Goal: Use online tool/utility

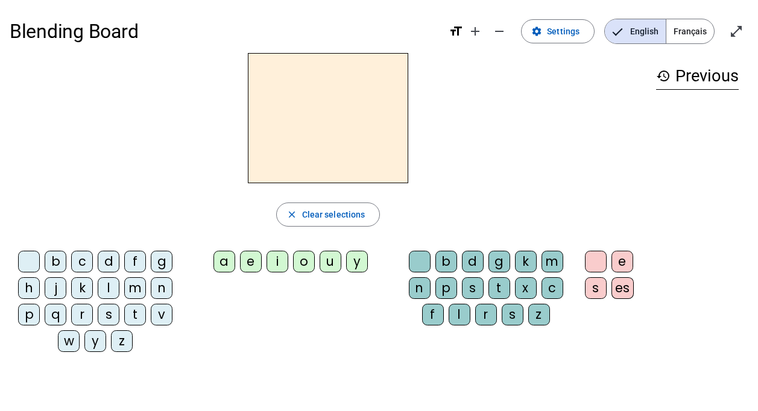
click at [53, 261] on div "b" at bounding box center [56, 262] width 22 height 22
click at [282, 265] on div "i" at bounding box center [278, 262] width 22 height 22
click at [303, 264] on div "o" at bounding box center [304, 262] width 22 height 22
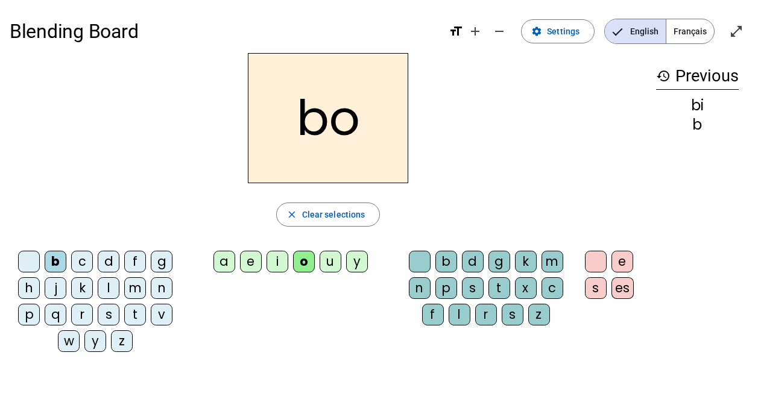
click at [335, 261] on div "u" at bounding box center [331, 262] width 22 height 22
click at [362, 260] on div "y" at bounding box center [357, 262] width 22 height 22
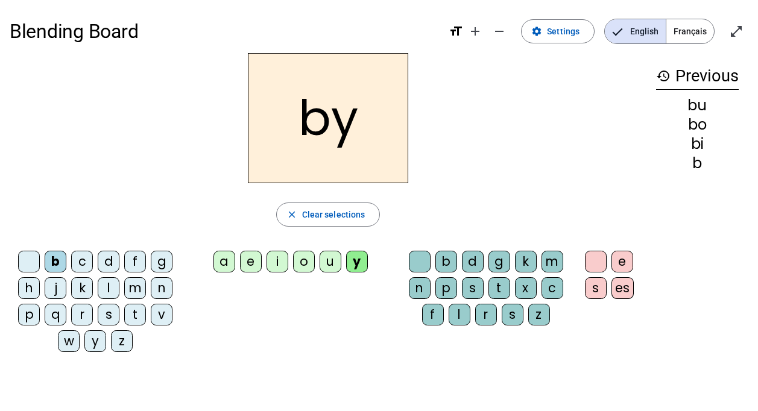
click at [230, 262] on div "a" at bounding box center [225, 262] width 22 height 22
click at [250, 260] on div "e" at bounding box center [251, 262] width 22 height 22
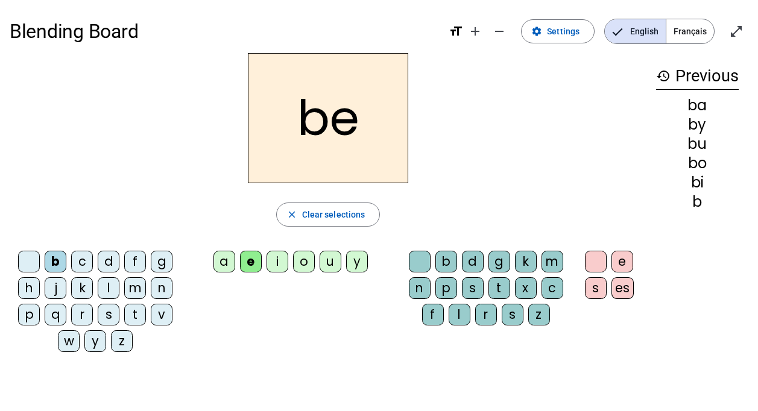
click at [283, 262] on div "i" at bounding box center [278, 262] width 22 height 22
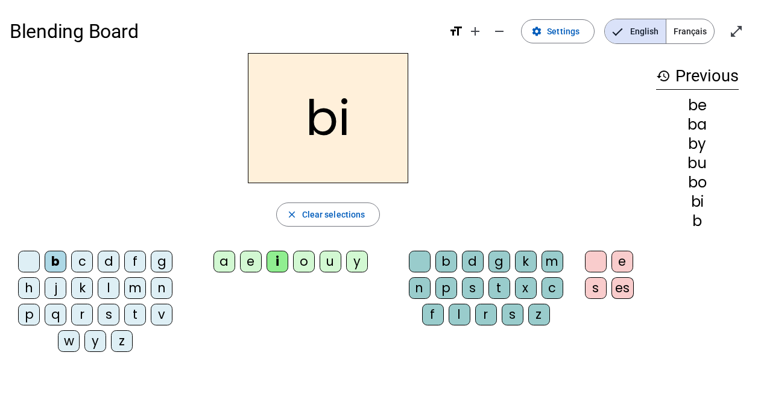
click at [300, 259] on div "o" at bounding box center [304, 262] width 22 height 22
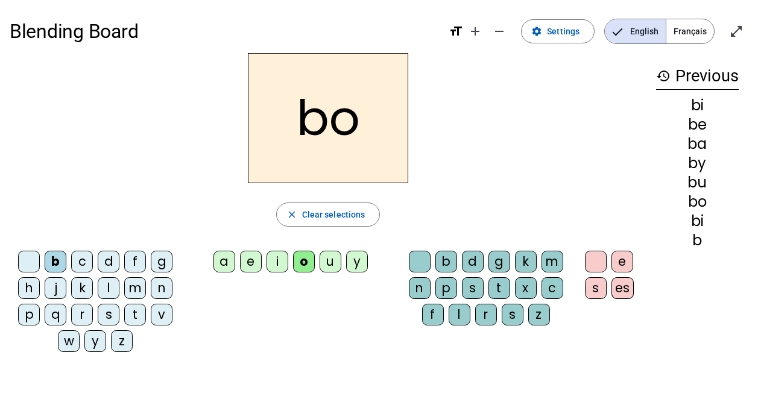
click at [327, 261] on div "u" at bounding box center [331, 262] width 22 height 22
click at [355, 264] on div "y" at bounding box center [357, 262] width 22 height 22
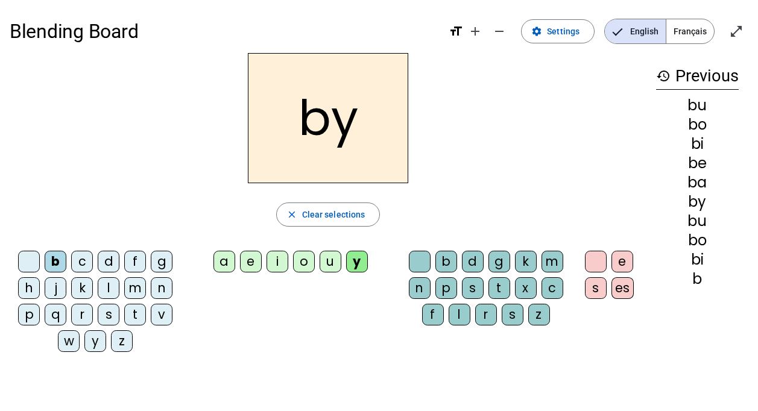
click at [355, 264] on div "y" at bounding box center [357, 262] width 22 height 22
click at [110, 315] on div "s" at bounding box center [109, 315] width 22 height 22
click at [83, 314] on div "r" at bounding box center [82, 315] width 22 height 22
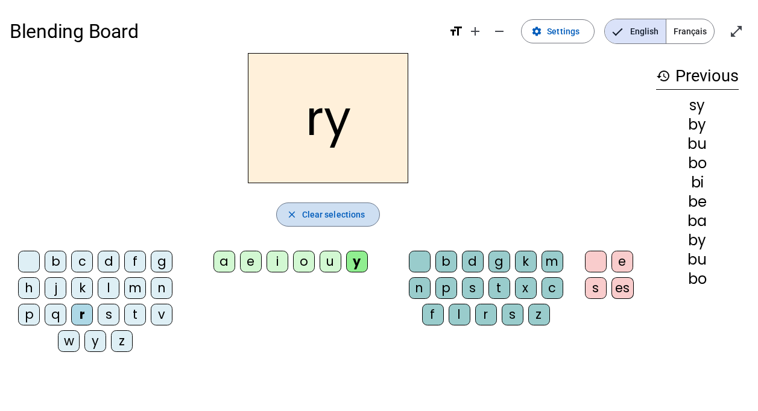
click at [344, 212] on span "Clear selections" at bounding box center [333, 215] width 63 height 14
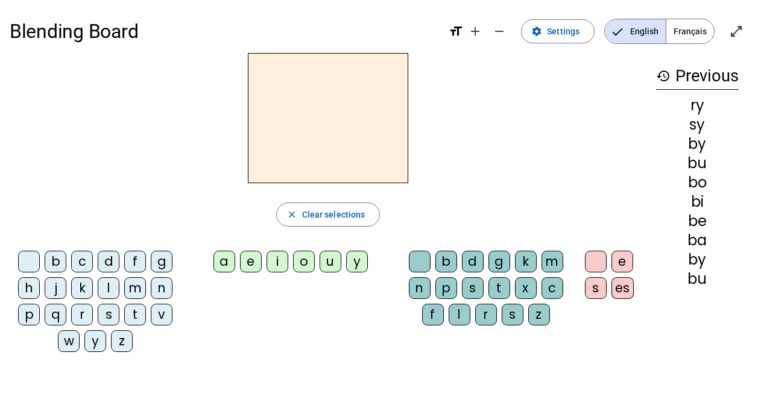
click at [550, 265] on div "m" at bounding box center [553, 262] width 22 height 22
click at [218, 261] on div "a" at bounding box center [225, 262] width 22 height 22
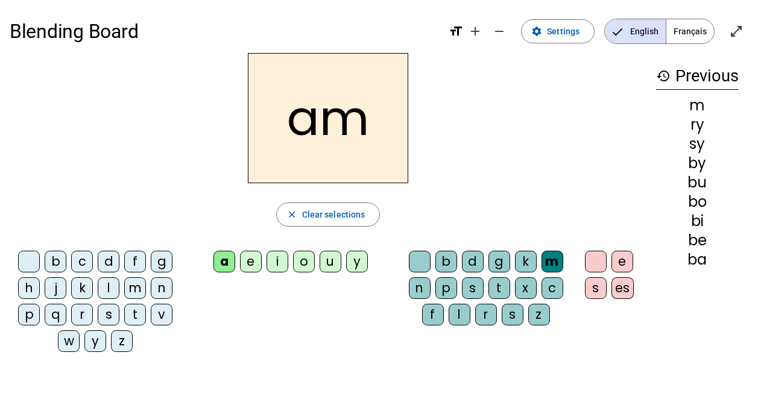
click at [48, 261] on div "b" at bounding box center [56, 262] width 22 height 22
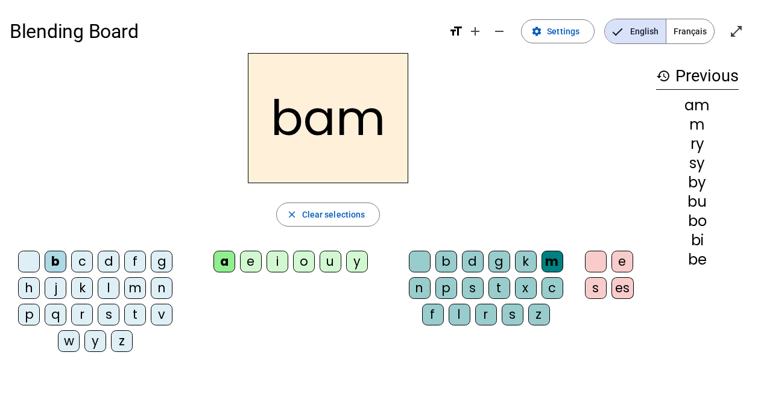
click at [104, 286] on div "l" at bounding box center [109, 289] width 22 height 22
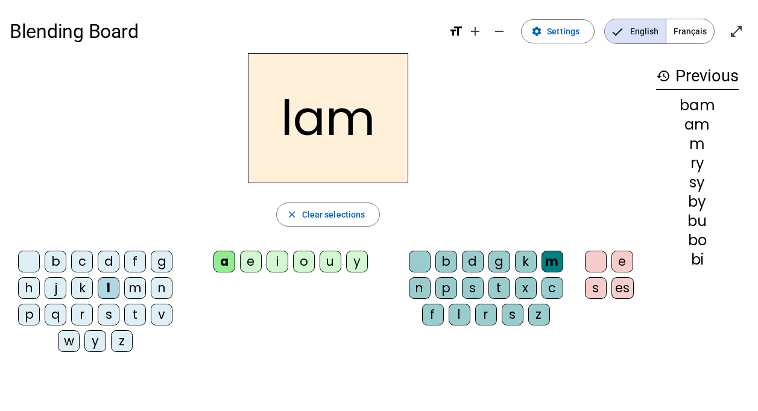
click at [163, 287] on div "n" at bounding box center [162, 289] width 22 height 22
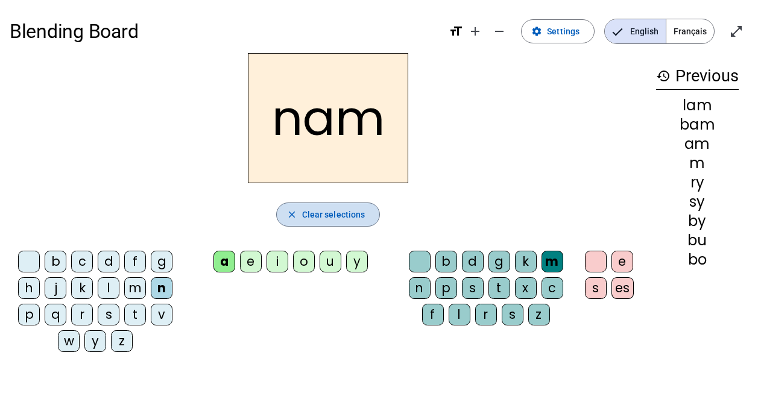
click at [312, 211] on span "Clear selections" at bounding box center [333, 215] width 63 height 14
